Goal: Find specific page/section

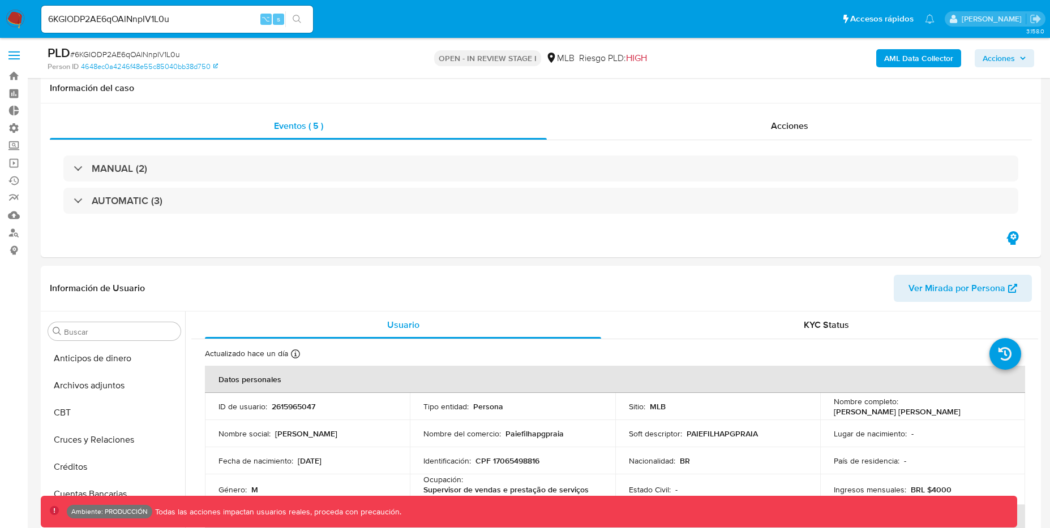
select select "10"
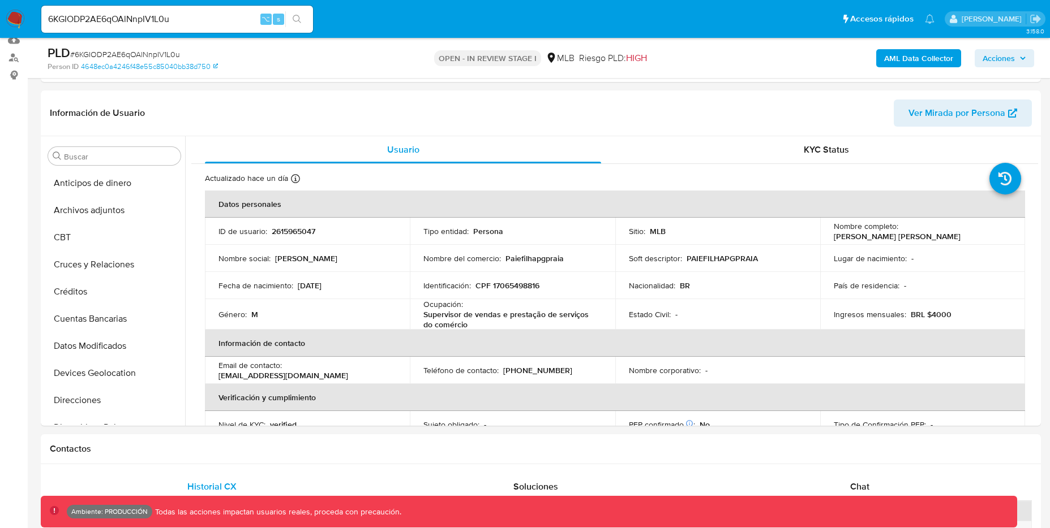
scroll to position [532, 0]
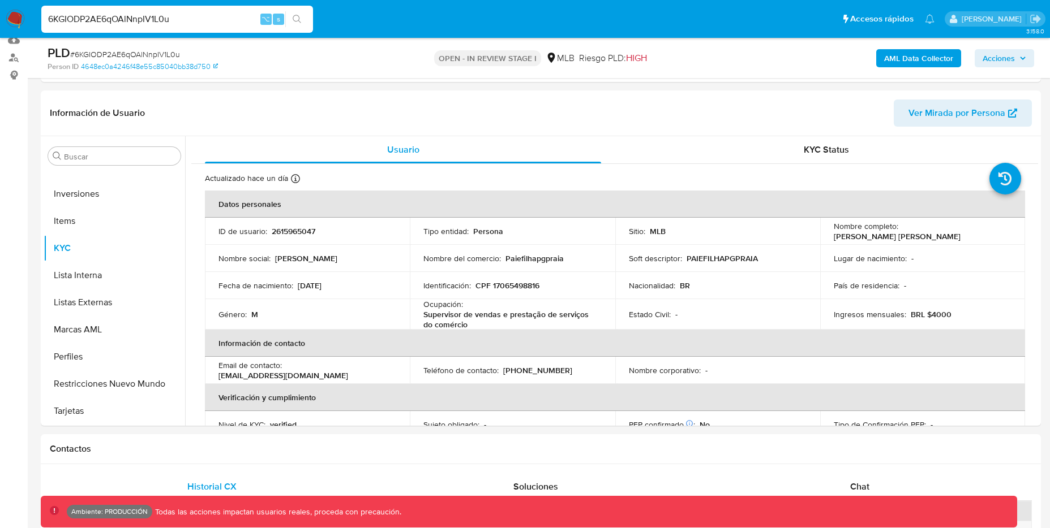
click at [204, 15] on input "6KGIODP2AE6qOAlNnpIV1L0u" at bounding box center [177, 19] width 272 height 15
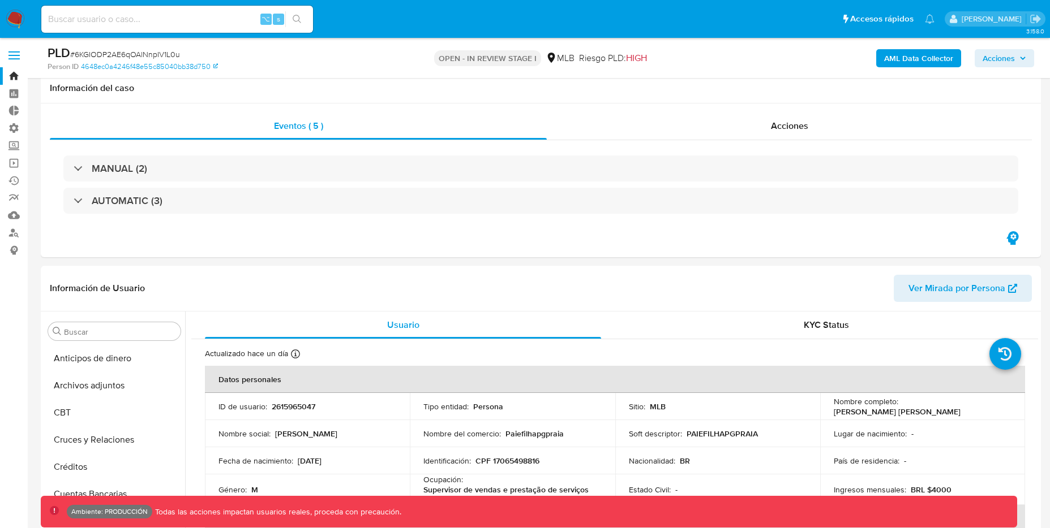
select select "10"
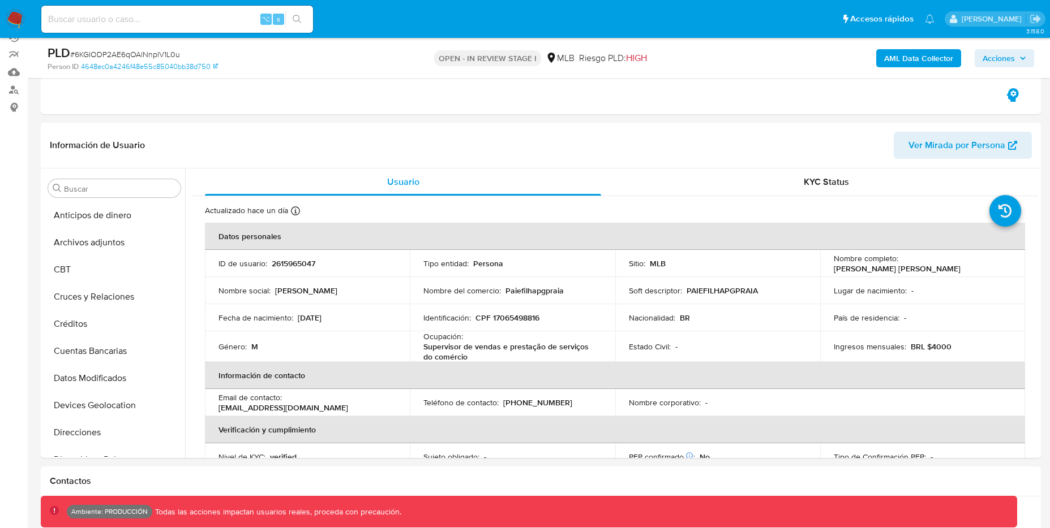
scroll to position [6, 0]
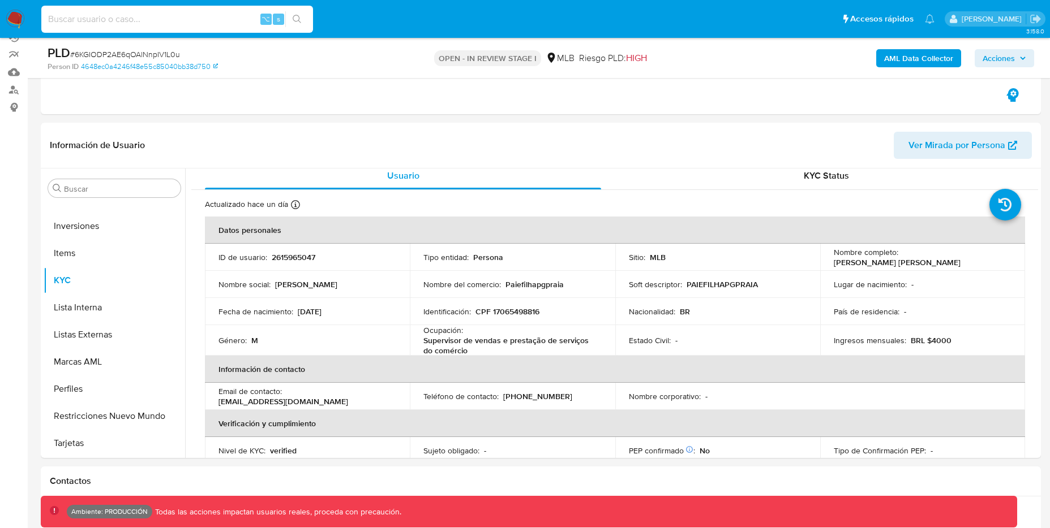
click at [122, 15] on input at bounding box center [177, 19] width 272 height 15
paste input "5jURHR6JaWlDmBlitiYgXc4W"
type input "5jURHR6JaWlDmBlitiYgXc4W"
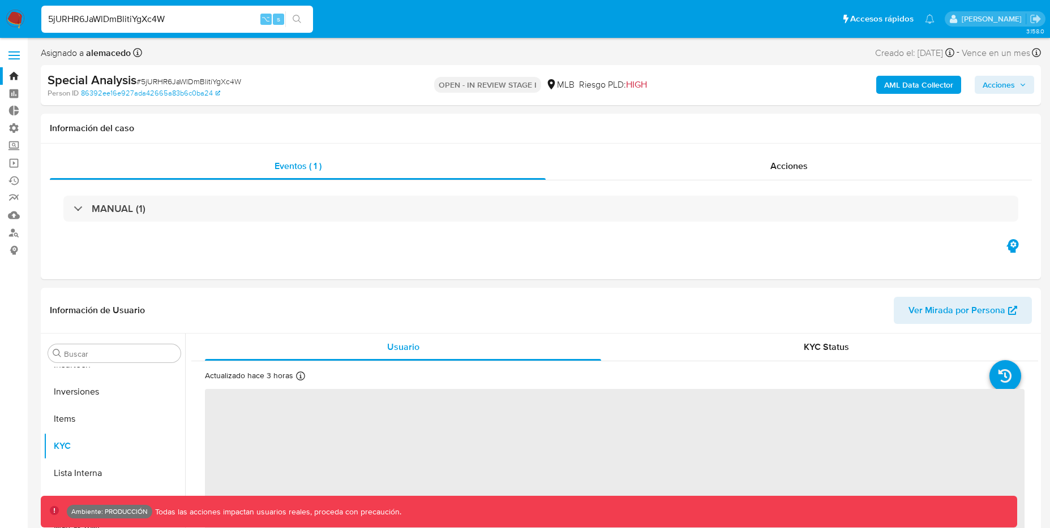
scroll to position [532, 0]
select select "10"
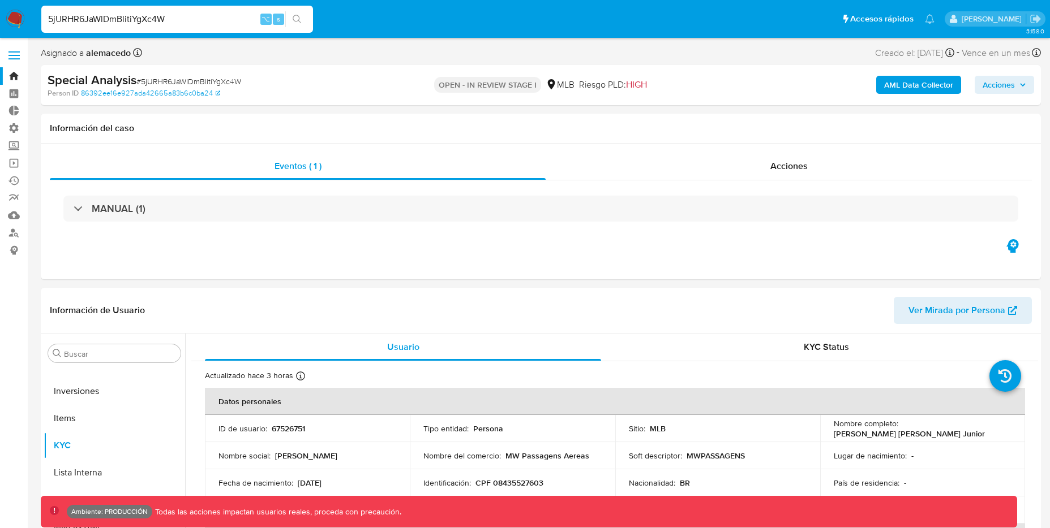
click at [914, 87] on b "AML Data Collector" at bounding box center [918, 85] width 69 height 18
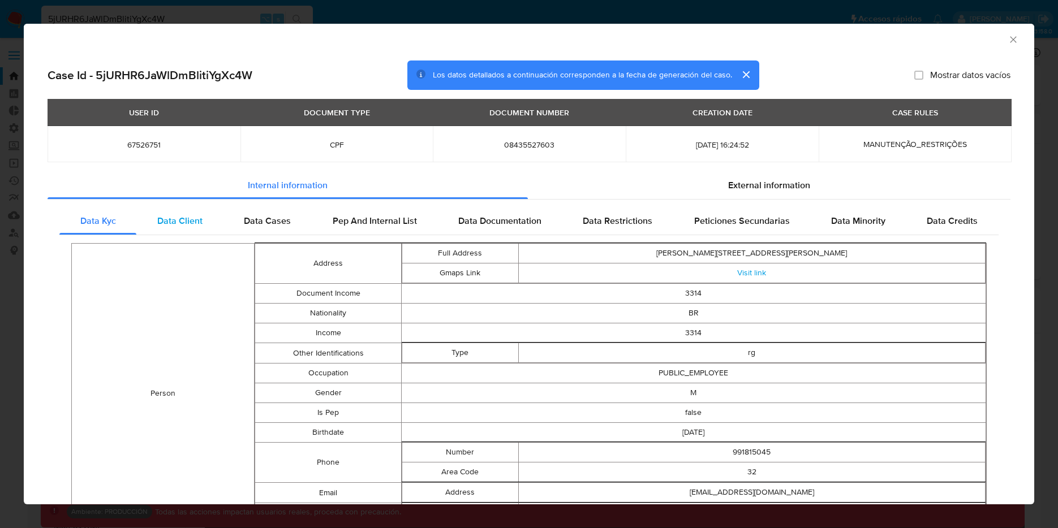
click at [194, 223] on span "Data Client" at bounding box center [179, 220] width 45 height 13
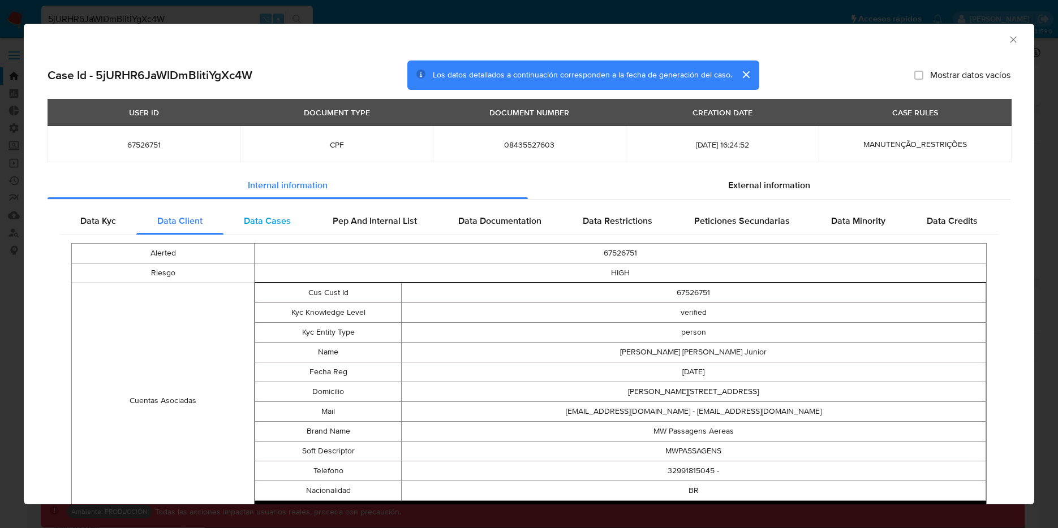
click at [270, 220] on span "Data Cases" at bounding box center [267, 220] width 47 height 13
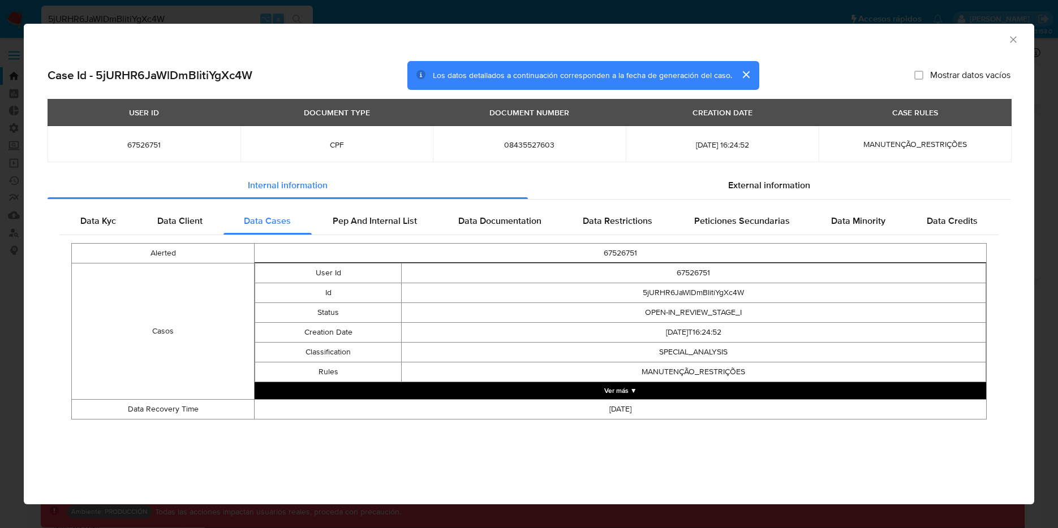
click at [32, 11] on div "AML Data Collector Case Id - 5jURHR6JaWlDmBlitiYgXc4W Los datos detallados a co…" at bounding box center [529, 264] width 1058 height 528
